Goal: Use online tool/utility: Utilize a website feature to perform a specific function

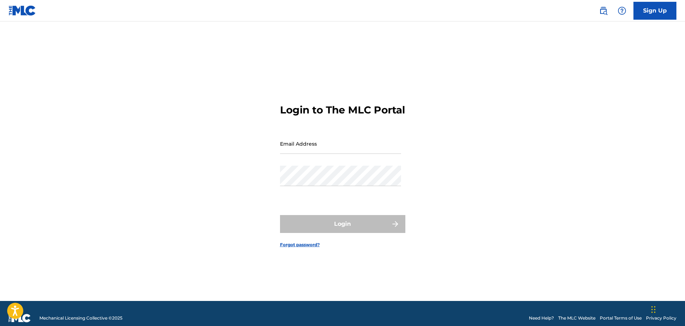
click at [315, 153] on input "Email Address" at bounding box center [340, 143] width 121 height 20
type input "[EMAIL_ADDRESS][DOMAIN_NAME]"
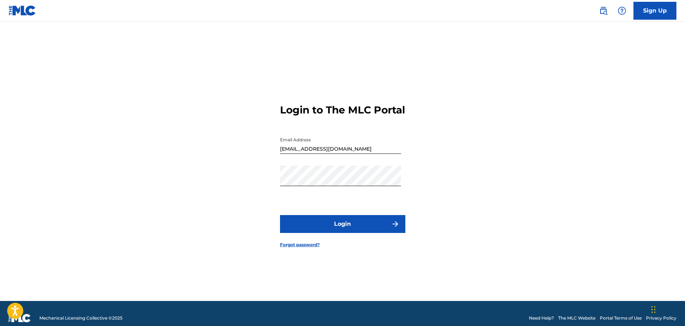
click at [342, 232] on button "Login" at bounding box center [342, 224] width 125 height 18
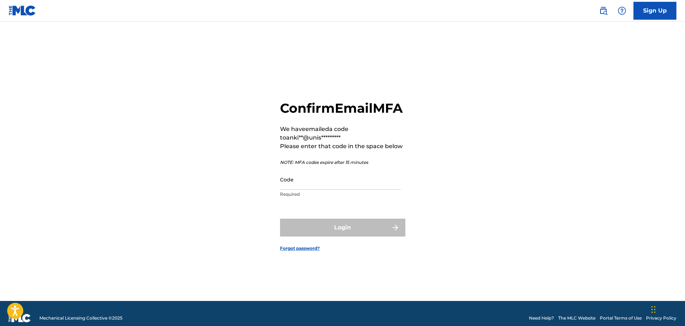
click at [301, 190] on input "Code" at bounding box center [340, 179] width 121 height 20
paste input "366081"
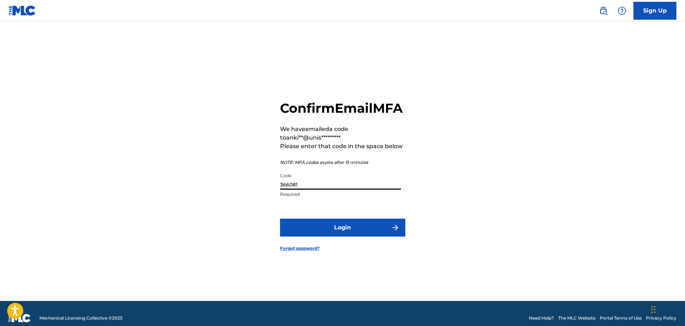
type input "366081"
click at [345, 228] on button "Login" at bounding box center [342, 228] width 125 height 18
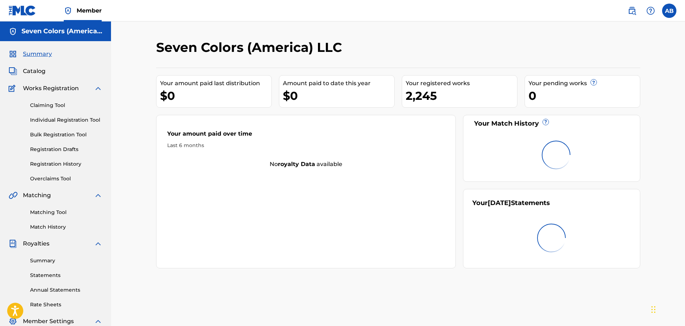
click at [405, 57] on div "Seven Colors (America) LLC" at bounding box center [342, 49] width 372 height 21
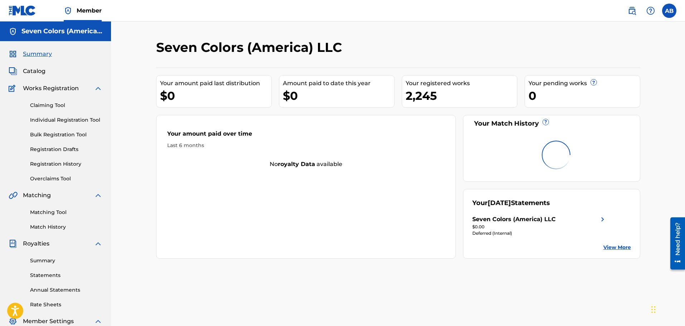
click at [405, 57] on div "Seven Colors (America) LLC" at bounding box center [342, 49] width 372 height 21
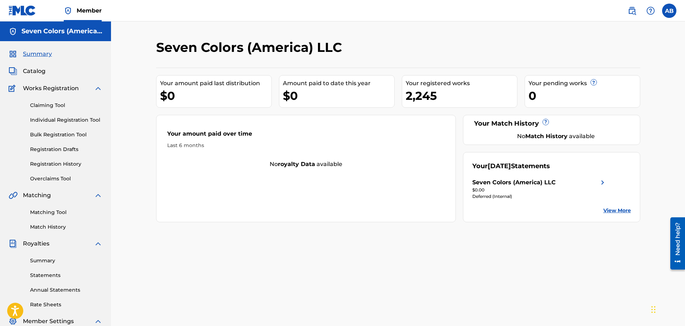
click at [57, 180] on link "Overclaims Tool" at bounding box center [66, 179] width 72 height 8
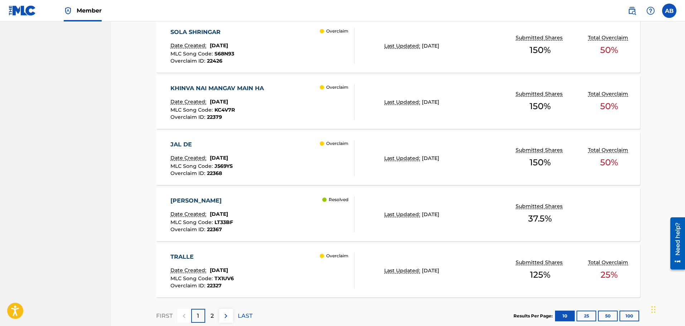
scroll to position [571, 0]
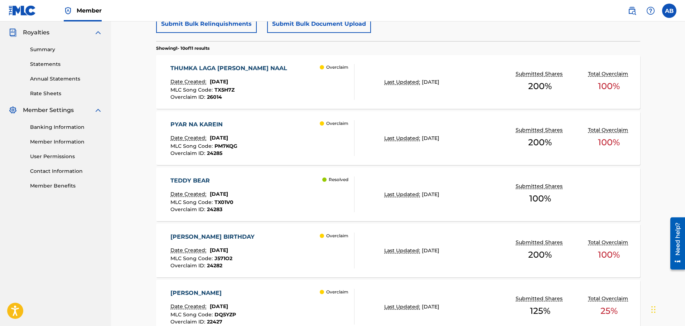
scroll to position [141, 0]
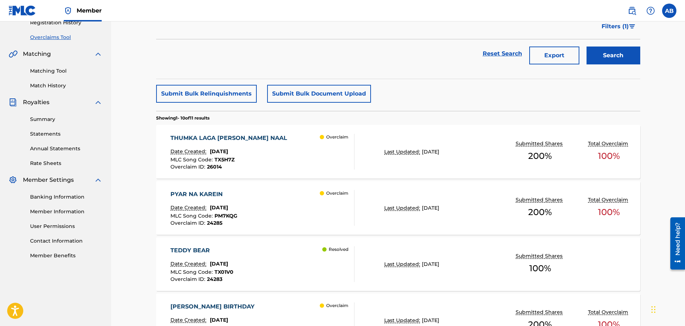
click at [139, 179] on div "Overclaims Tool The Overclaims Tool enables Members to see works they have regi…" at bounding box center [398, 300] width 574 height 841
click at [139, 186] on div "Overclaims Tool The Overclaims Tool enables Members to see works they have regi…" at bounding box center [398, 300] width 574 height 841
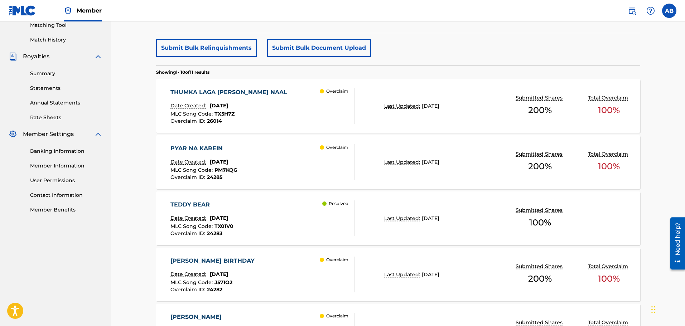
scroll to position [284, 0]
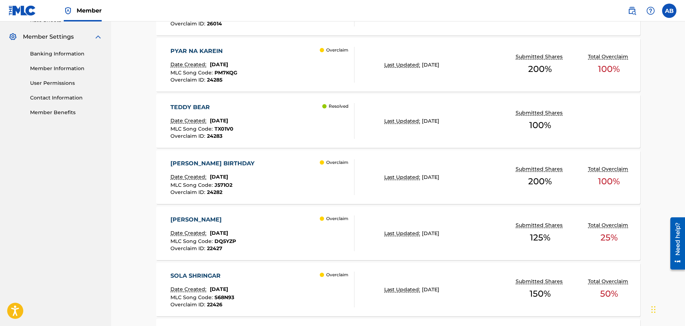
click at [141, 185] on div "Overclaims Tool The Overclaims Tool enables Members to see works they have regi…" at bounding box center [398, 157] width 574 height 841
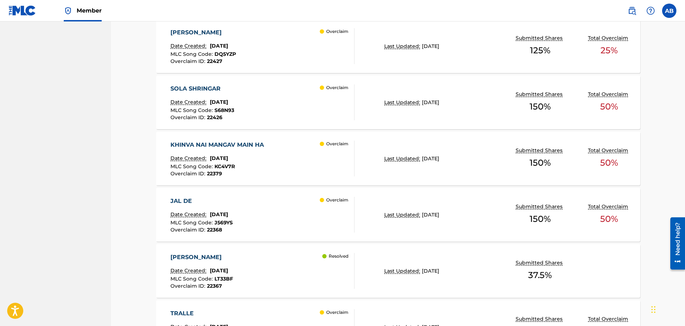
scroll to position [470, 0]
